Goal: Find specific page/section: Find specific page/section

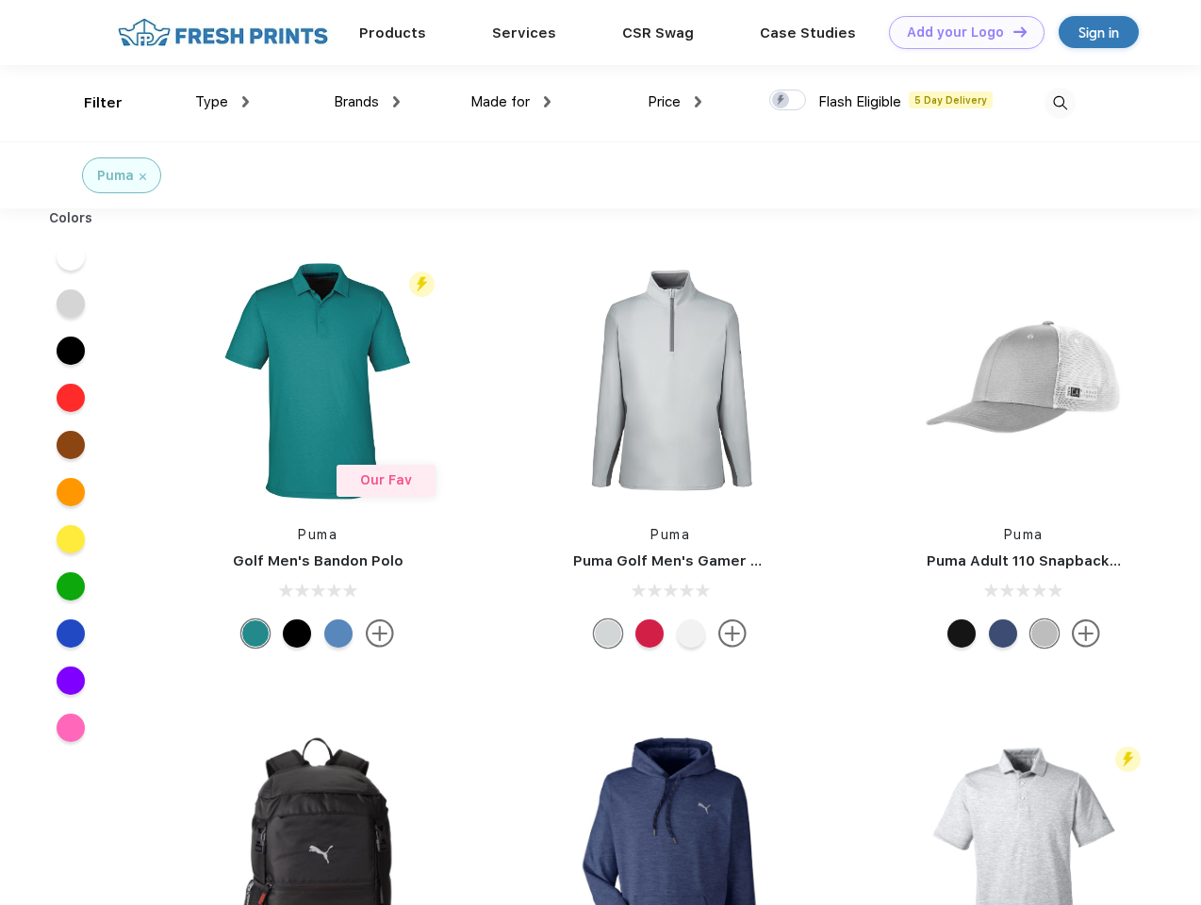
scroll to position [1, 0]
click at [960, 32] on link "Add your Logo Design Tool" at bounding box center [967, 32] width 156 height 33
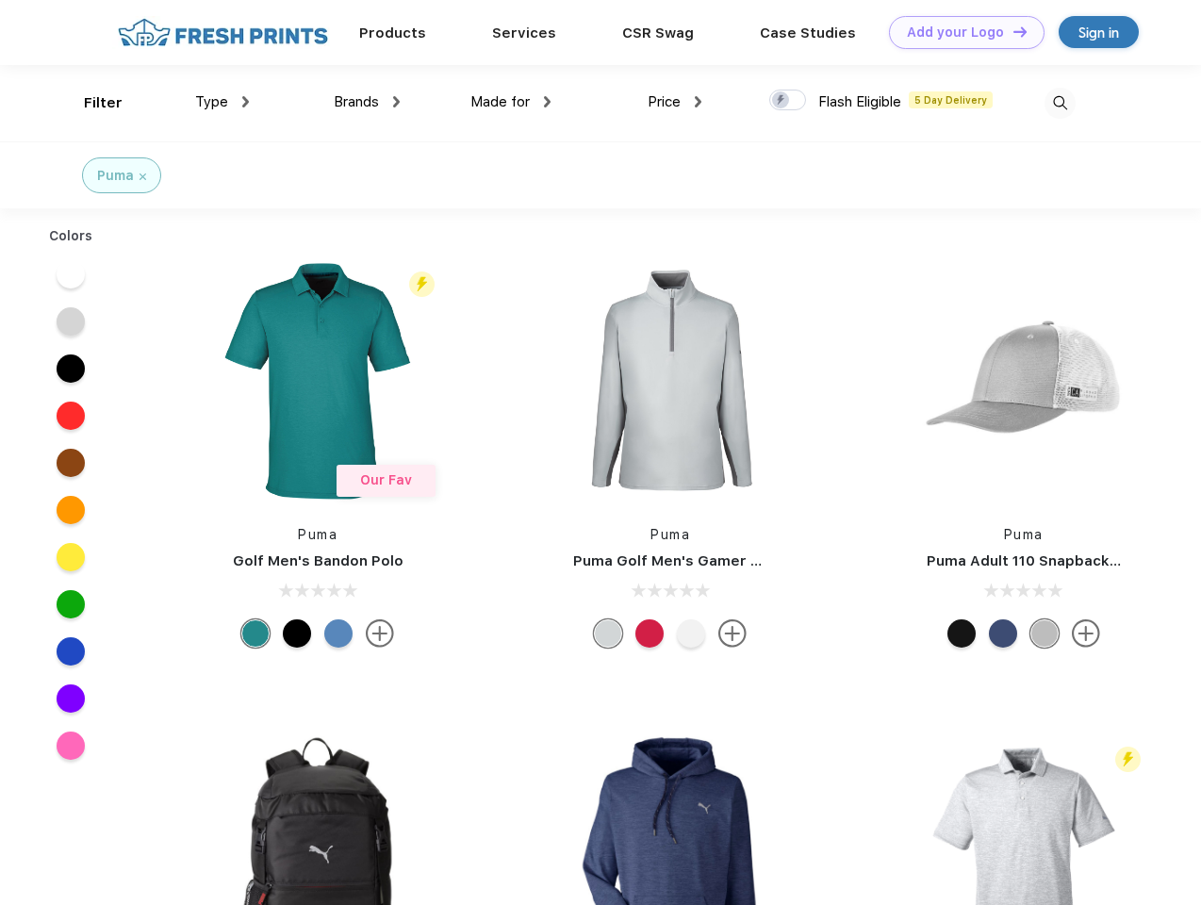
click at [0, 0] on div "Design Tool" at bounding box center [0, 0] width 0 height 0
click at [1012, 31] on link "Add your Logo Design Tool" at bounding box center [967, 32] width 156 height 33
click at [91, 103] on div "Filter" at bounding box center [103, 103] width 39 height 22
click at [222, 102] on span "Type" at bounding box center [211, 101] width 33 height 17
click at [367, 102] on span "Brands" at bounding box center [356, 101] width 45 height 17
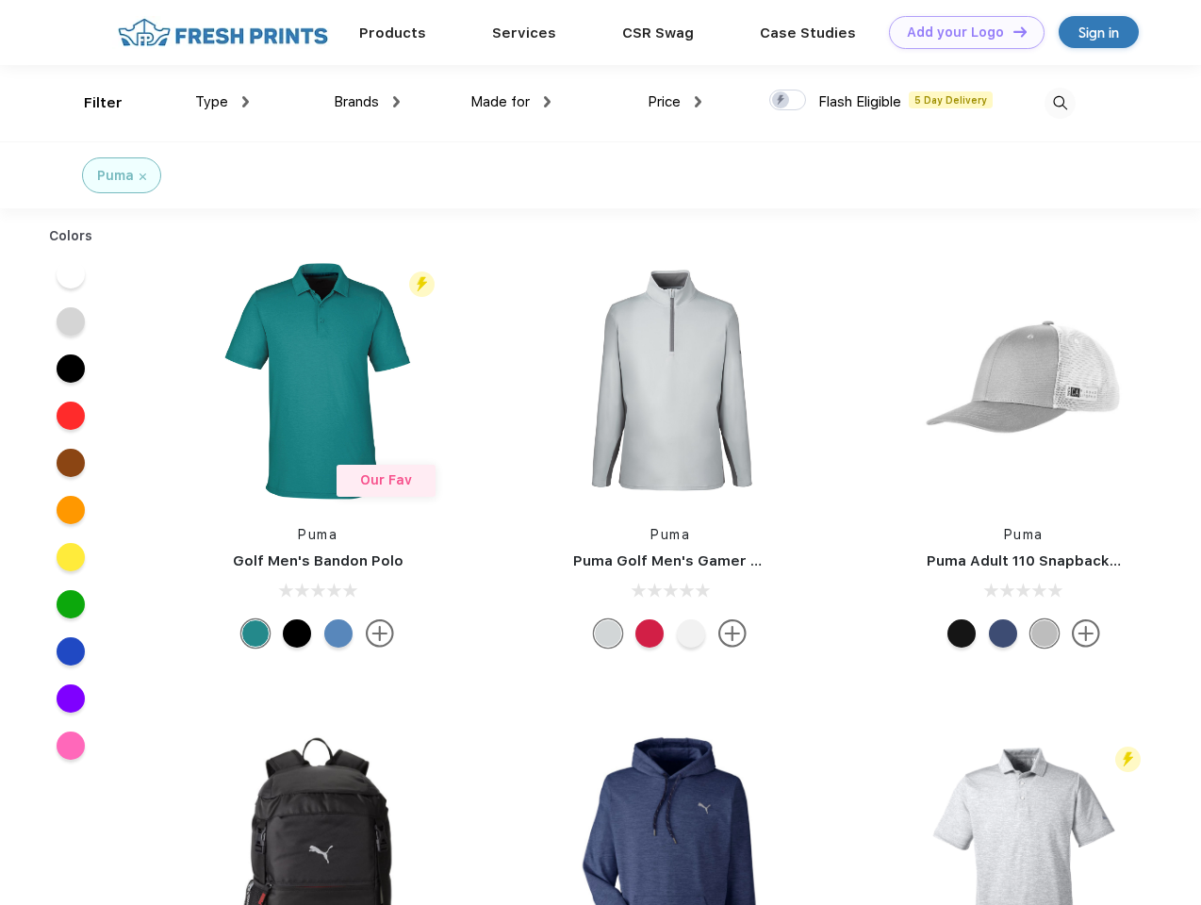
click at [511, 102] on span "Made for" at bounding box center [499, 101] width 59 height 17
click at [675, 102] on span "Price" at bounding box center [664, 101] width 33 height 17
click at [788, 101] on div at bounding box center [787, 100] width 37 height 21
click at [782, 101] on input "checkbox" at bounding box center [775, 95] width 12 height 12
click at [1060, 103] on img at bounding box center [1060, 103] width 31 height 31
